Goal: Find contact information: Find contact information

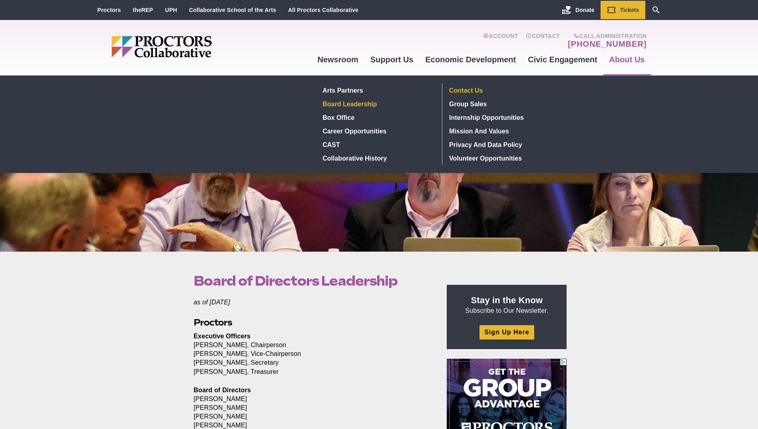
click at [464, 88] on link "Contact Us" at bounding box center [504, 91] width 117 height 14
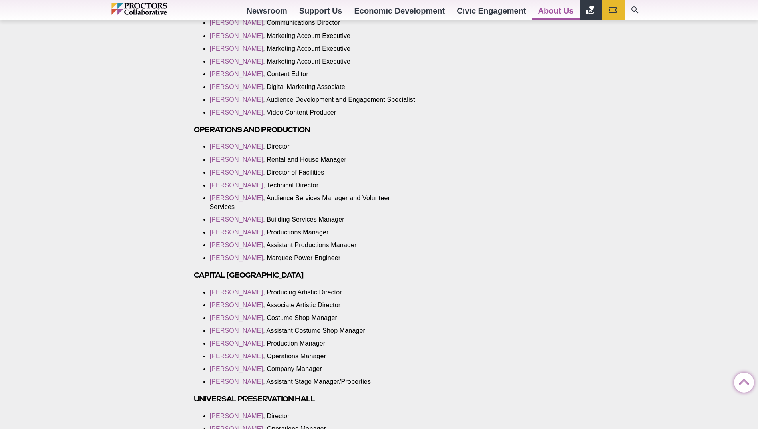
scroll to position [1159, 0]
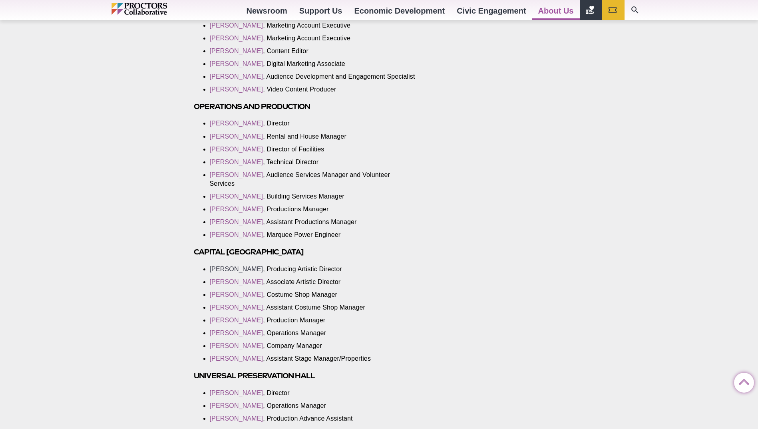
click at [251, 266] on link "[PERSON_NAME]" at bounding box center [237, 269] width 54 height 7
click at [251, 279] on link "[PERSON_NAME]" at bounding box center [237, 282] width 54 height 7
